Goal: Task Accomplishment & Management: Use online tool/utility

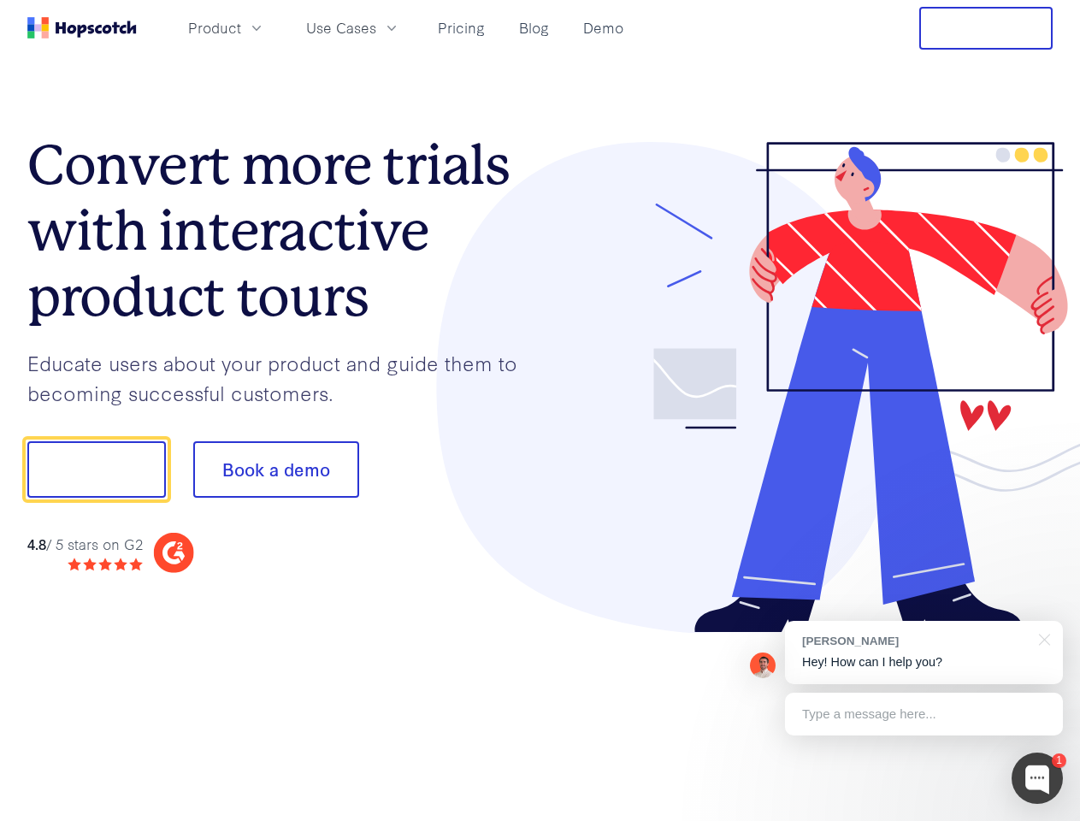
click at [541, 411] on div at bounding box center [797, 388] width 513 height 492
click at [241, 27] on span "Product" at bounding box center [214, 27] width 53 height 21
click at [376, 27] on span "Use Cases" at bounding box center [341, 27] width 70 height 21
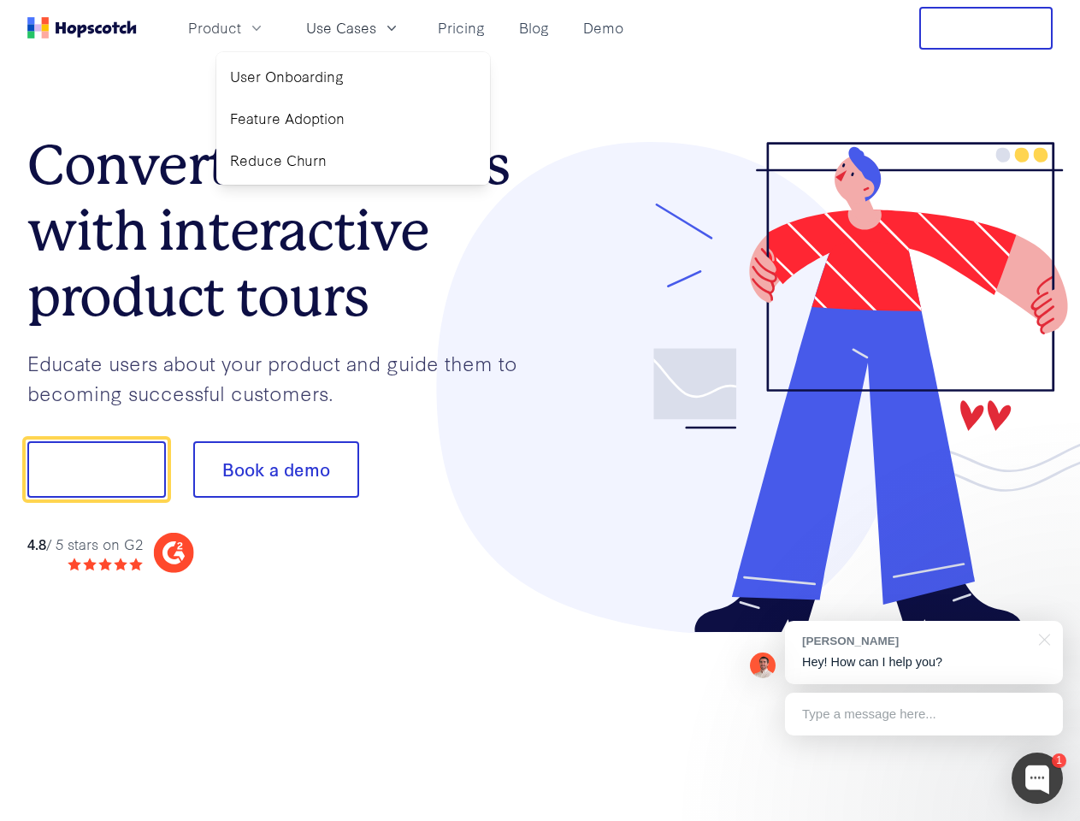
click at [986, 28] on button "Free Trial" at bounding box center [986, 28] width 133 height 43
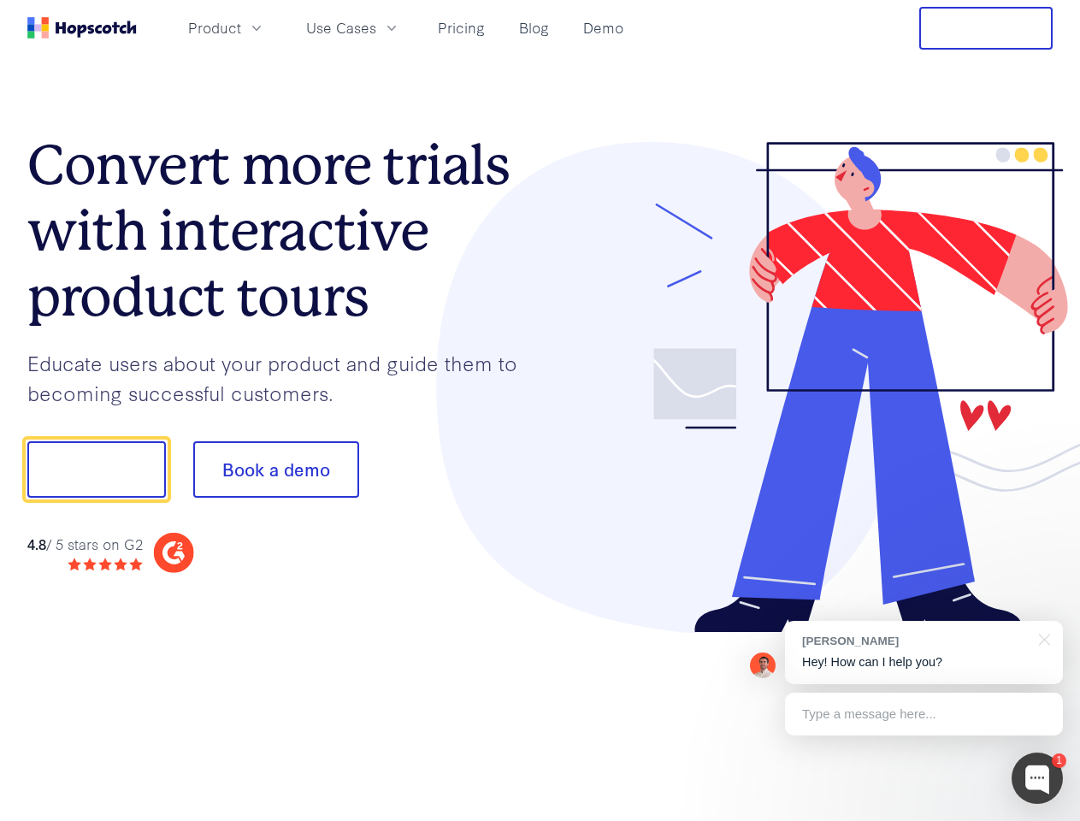
click at [96, 470] on button "Show me!" at bounding box center [96, 469] width 139 height 56
click at [275, 470] on button "Book a demo" at bounding box center [276, 469] width 166 height 56
click at [1038, 778] on div at bounding box center [1037, 778] width 51 height 51
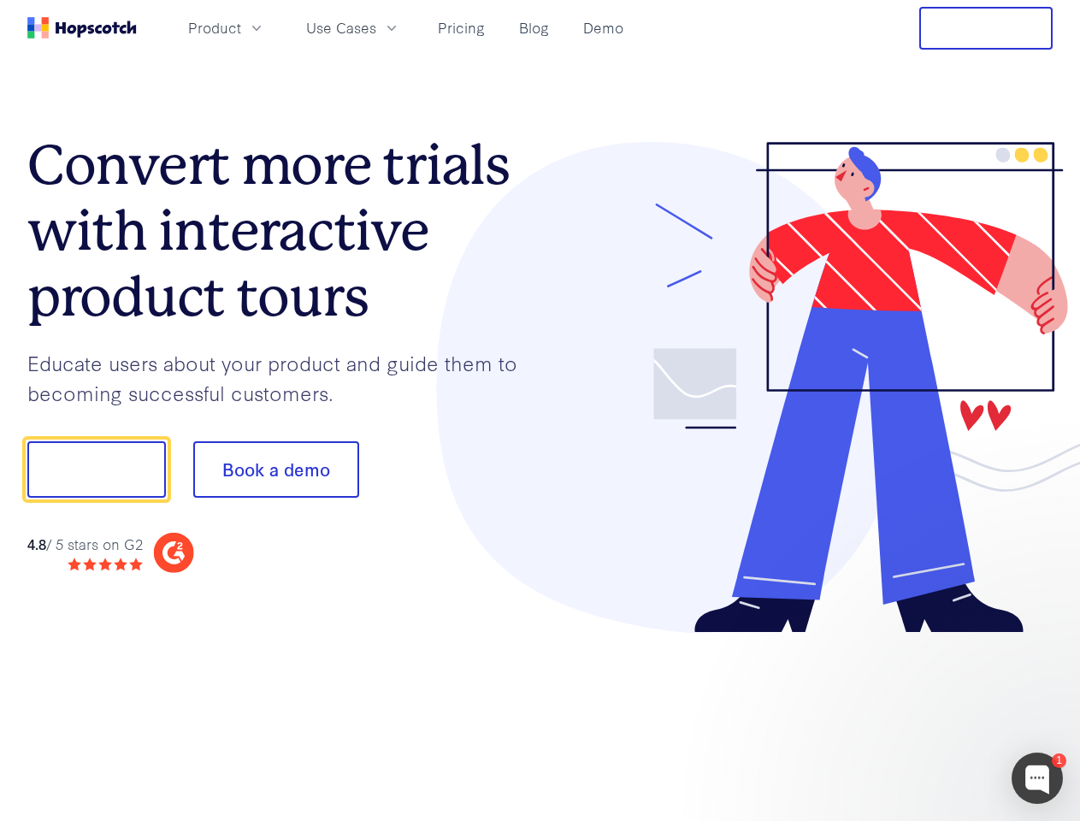
click at [924, 653] on div at bounding box center [903, 467] width 321 height 571
click at [1042, 638] on div at bounding box center [903, 581] width 321 height 341
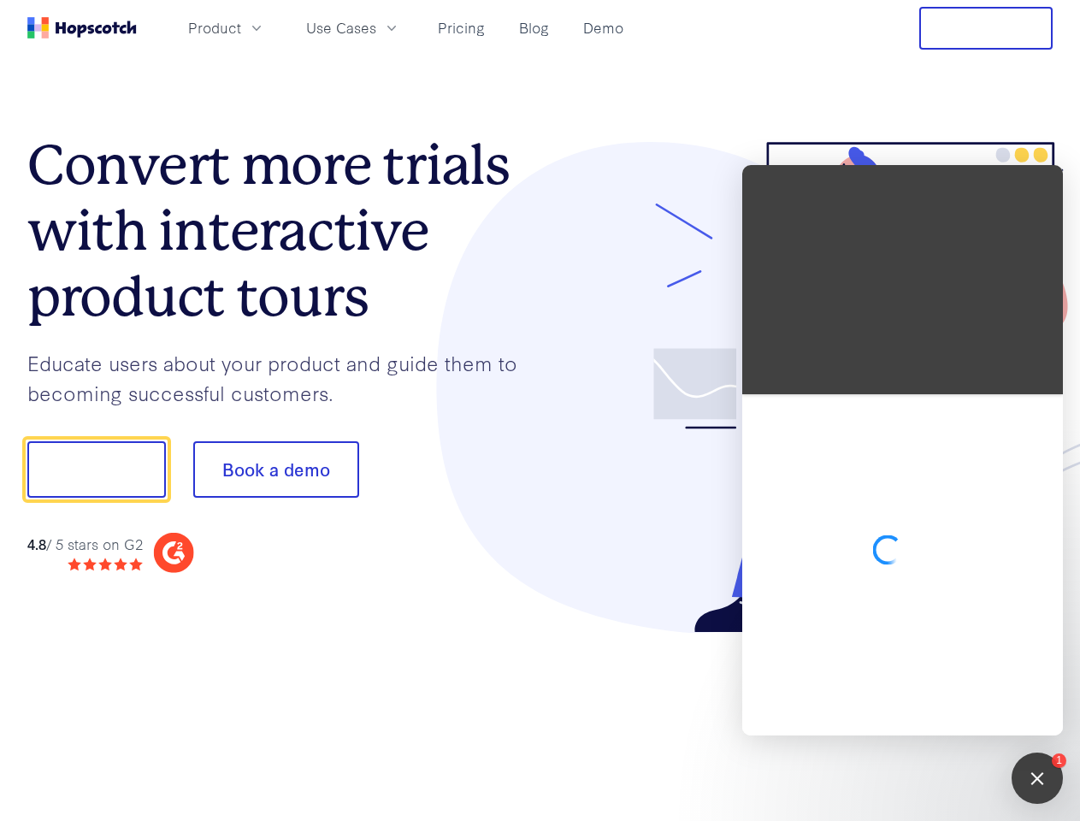
click at [924, 714] on div at bounding box center [903, 564] width 321 height 341
